Goal: Transaction & Acquisition: Download file/media

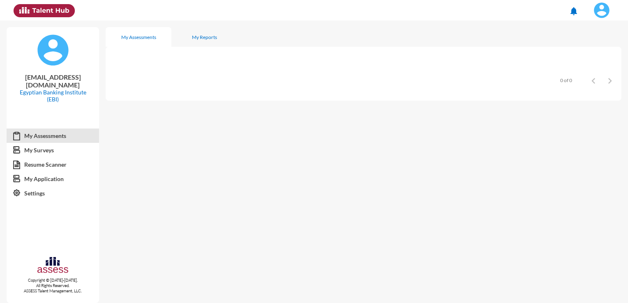
click at [608, 13] on img at bounding box center [602, 10] width 16 height 16
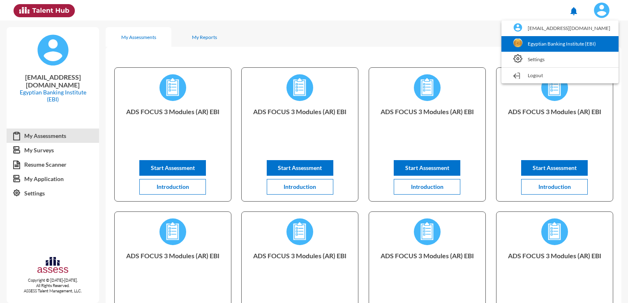
click at [577, 44] on link "Egyptian Banking Institute (EBI)" at bounding box center [560, 44] width 109 height 16
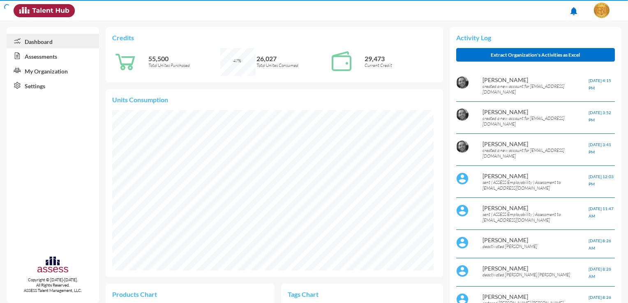
scroll to position [73, 154]
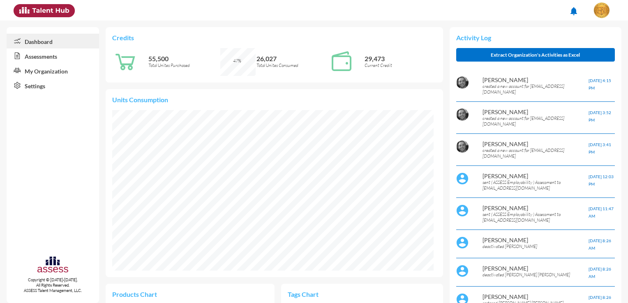
click at [70, 58] on link "Assessments" at bounding box center [53, 56] width 92 height 15
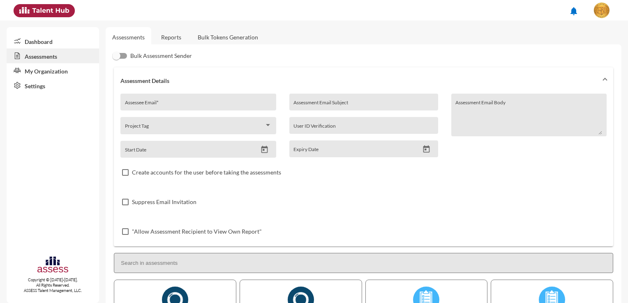
click at [165, 39] on link "Reports" at bounding box center [171, 37] width 33 height 20
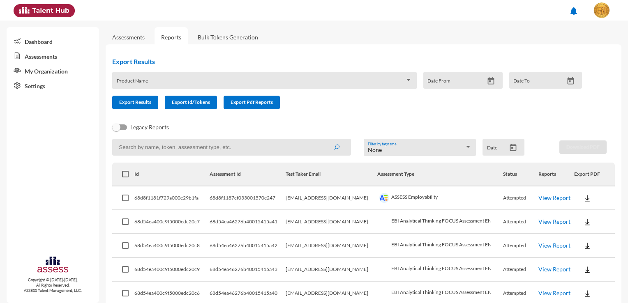
click at [584, 202] on img at bounding box center [587, 198] width 8 height 8
click at [584, 210] on button "Employability / EN" at bounding box center [597, 214] width 62 height 16
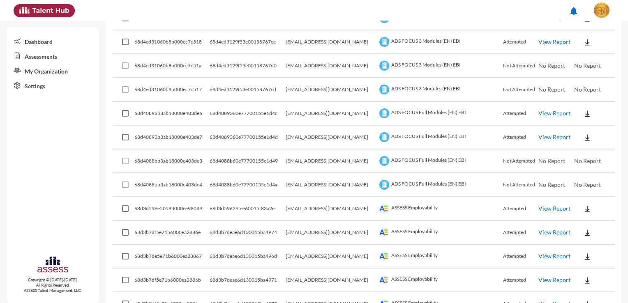
scroll to position [452, 0]
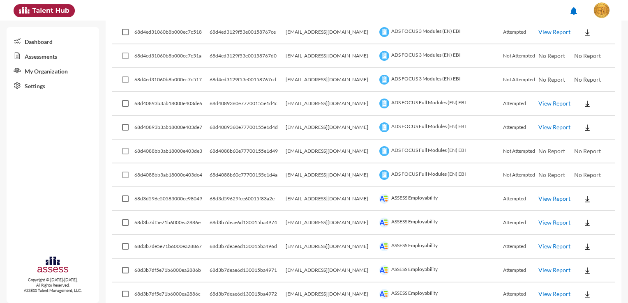
click at [585, 124] on button at bounding box center [587, 127] width 26 height 15
click at [580, 137] on button "EN" at bounding box center [589, 140] width 46 height 16
click at [583, 103] on img at bounding box center [587, 104] width 8 height 8
click at [580, 114] on button "EN" at bounding box center [589, 117] width 46 height 16
